Goal: Task Accomplishment & Management: Use online tool/utility

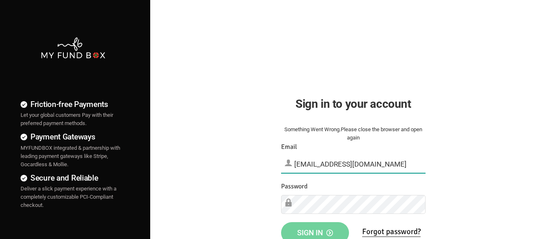
type input "demo@myfundbox.de"
click at [315, 230] on span "Sign in" at bounding box center [315, 232] width 36 height 9
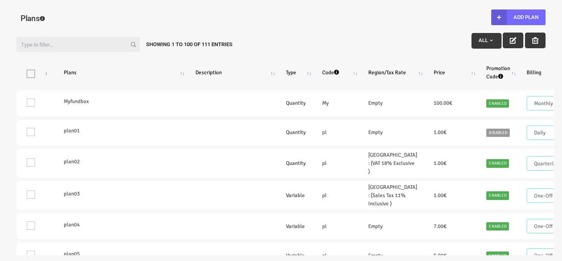
select select "100"
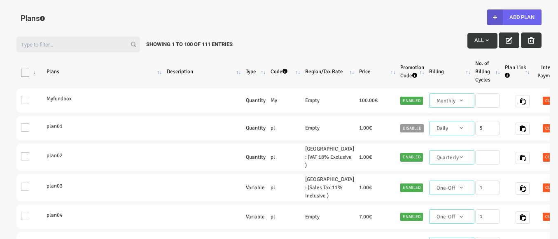
click at [514, 17] on button "Add Plan" at bounding box center [514, 17] width 54 height 16
type input "100"
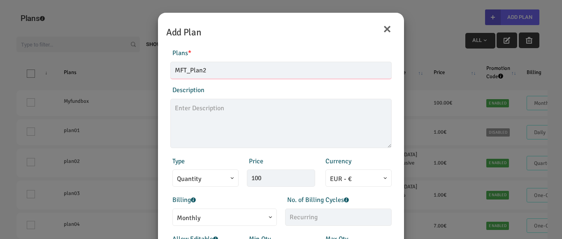
type input "MFT_Plan2"
type textarea "MFT_Plan2_description"
click at [202, 178] on span "Quantity" at bounding box center [205, 179] width 57 height 10
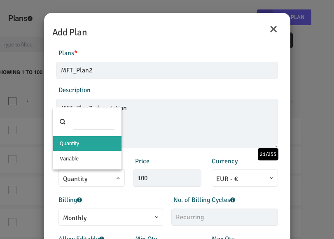
click at [238, 84] on div "Products Invoice Product is empty Plans * MFT_Plan2 This field is required Desc…" at bounding box center [167, 98] width 230 height 100
